Goal: Task Accomplishment & Management: Manage account settings

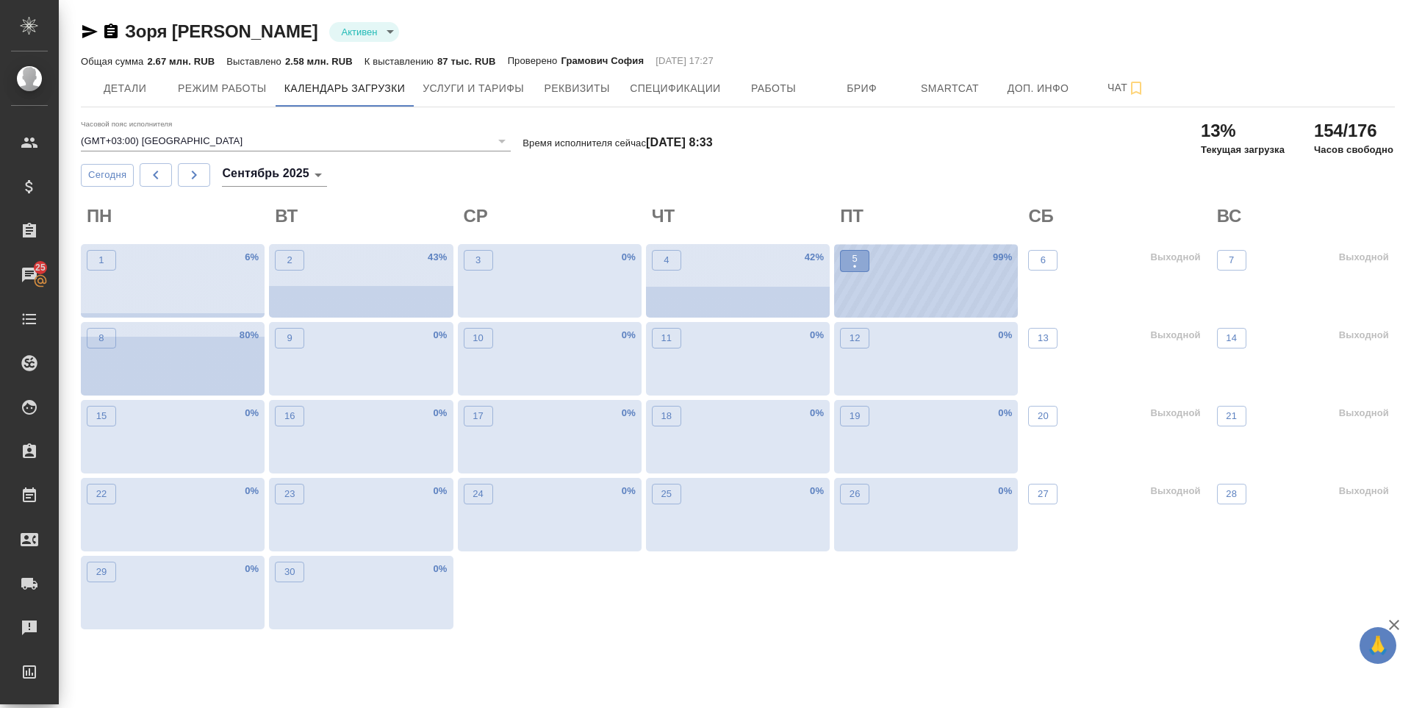
click at [858, 258] on span "5 •" at bounding box center [854, 260] width 15 height 19
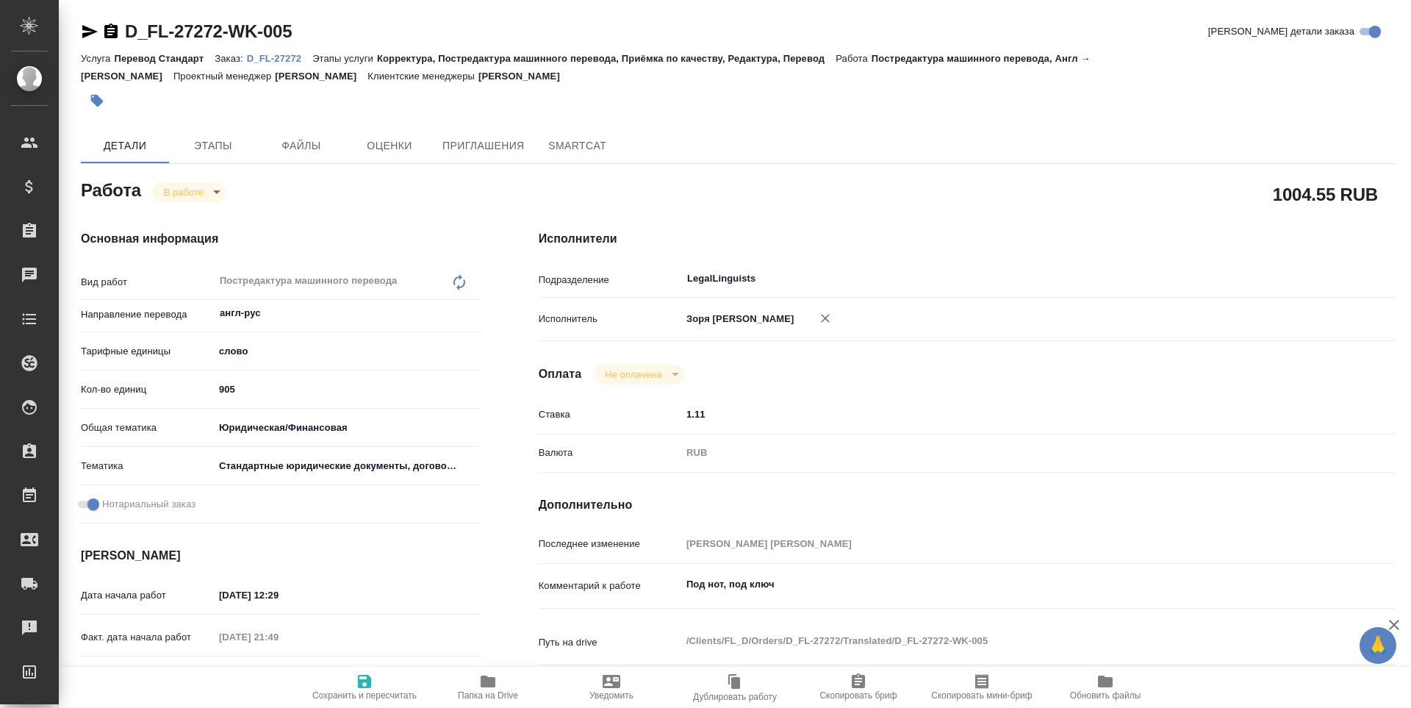
type textarea "x"
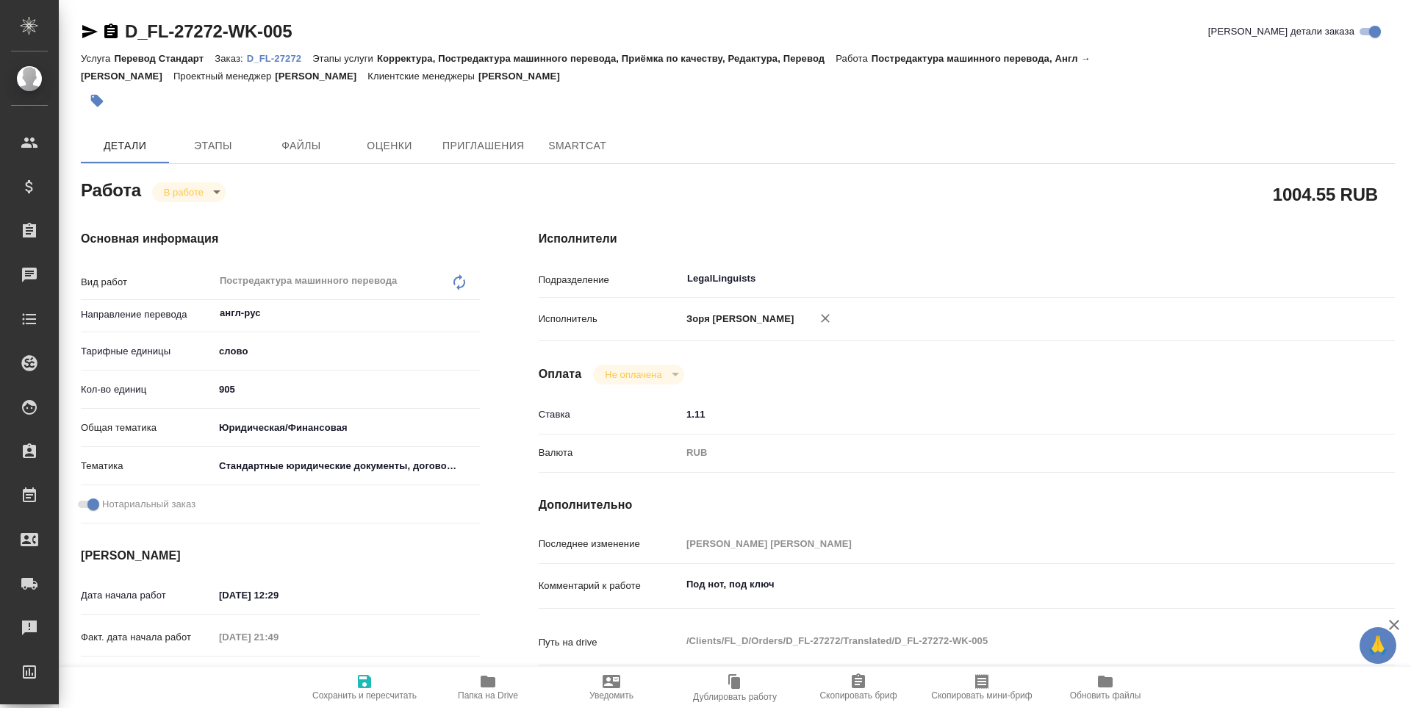
type textarea "x"
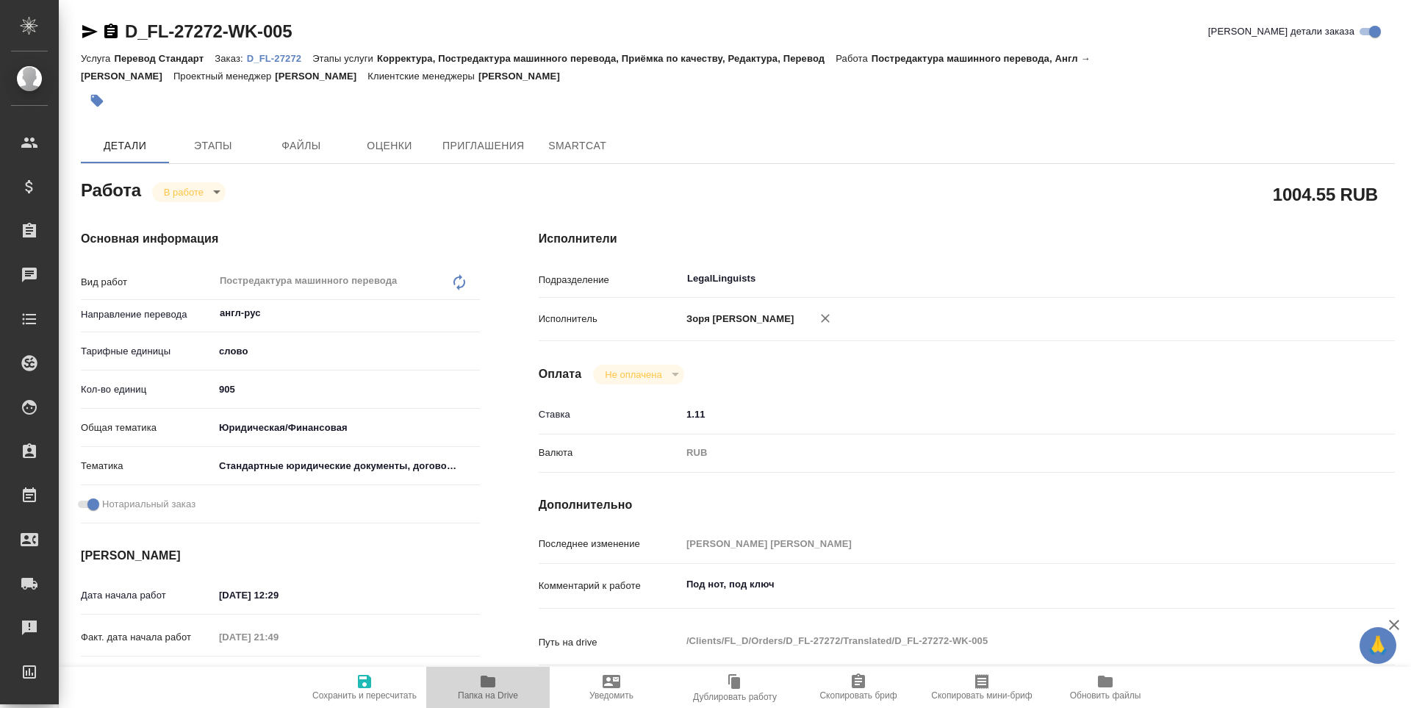
click at [484, 686] on icon "button" at bounding box center [488, 681] width 15 height 12
type textarea "x"
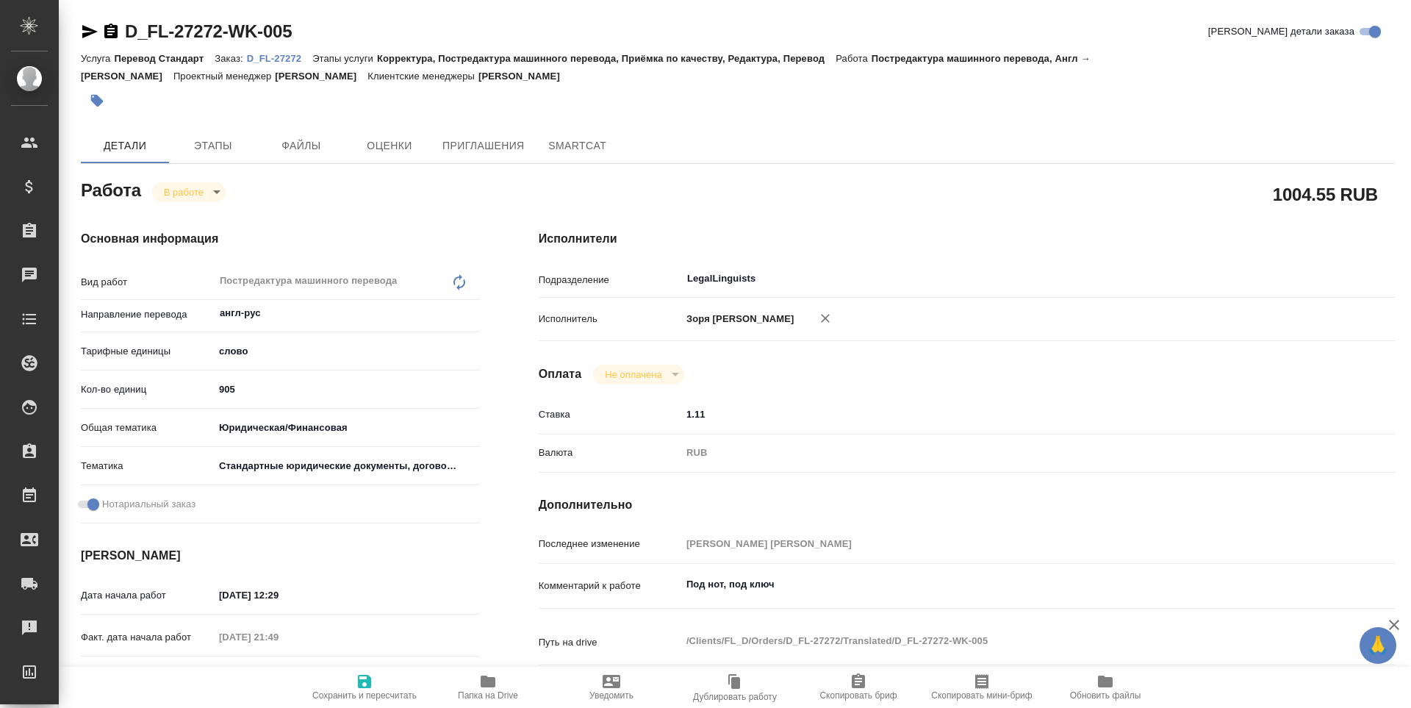
type textarea "x"
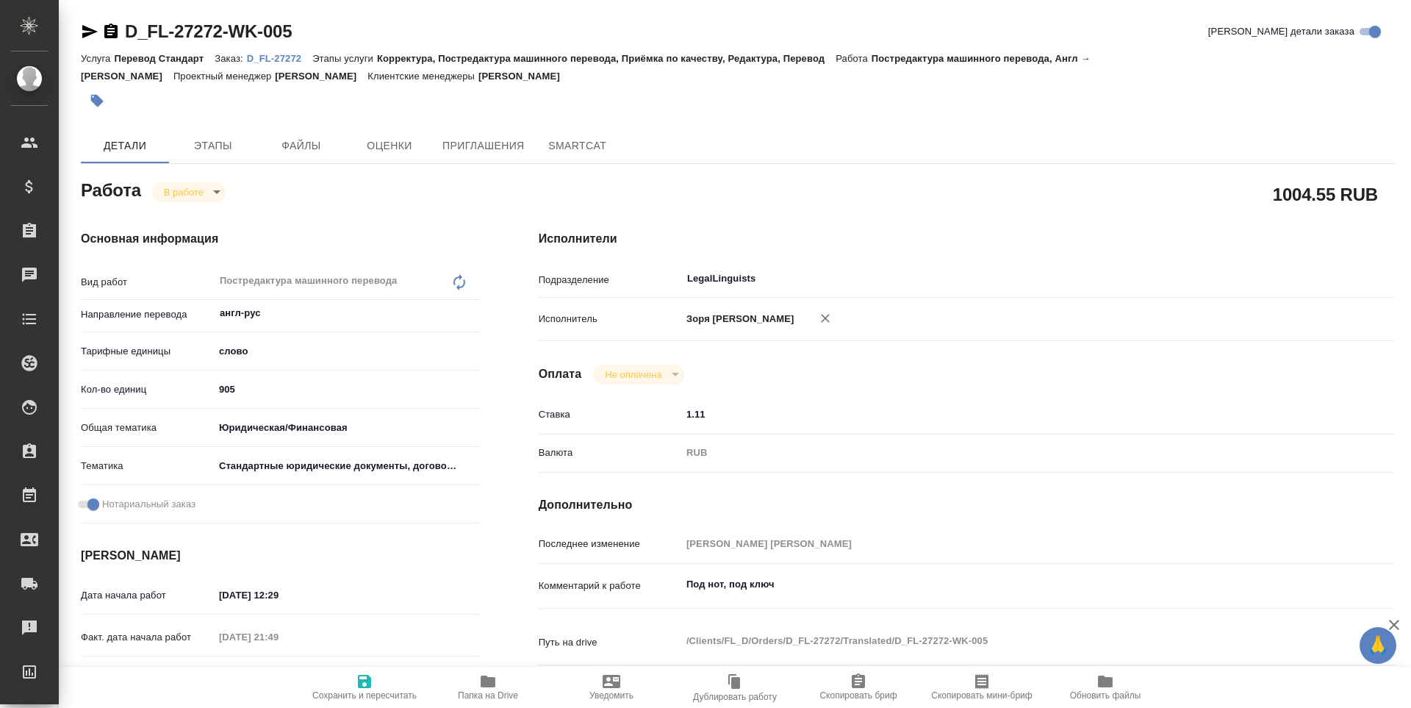
type textarea "x"
click at [87, 37] on icon "button" at bounding box center [90, 32] width 18 height 18
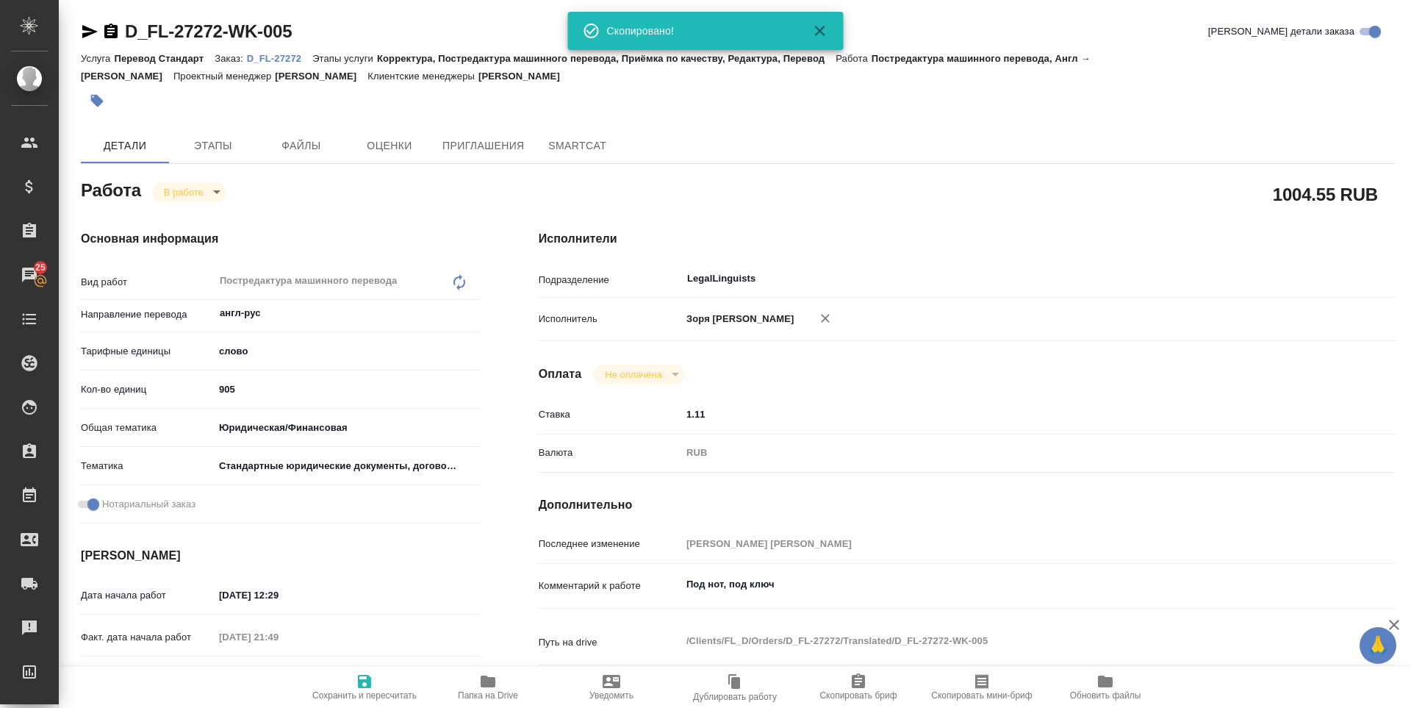
type textarea "x"
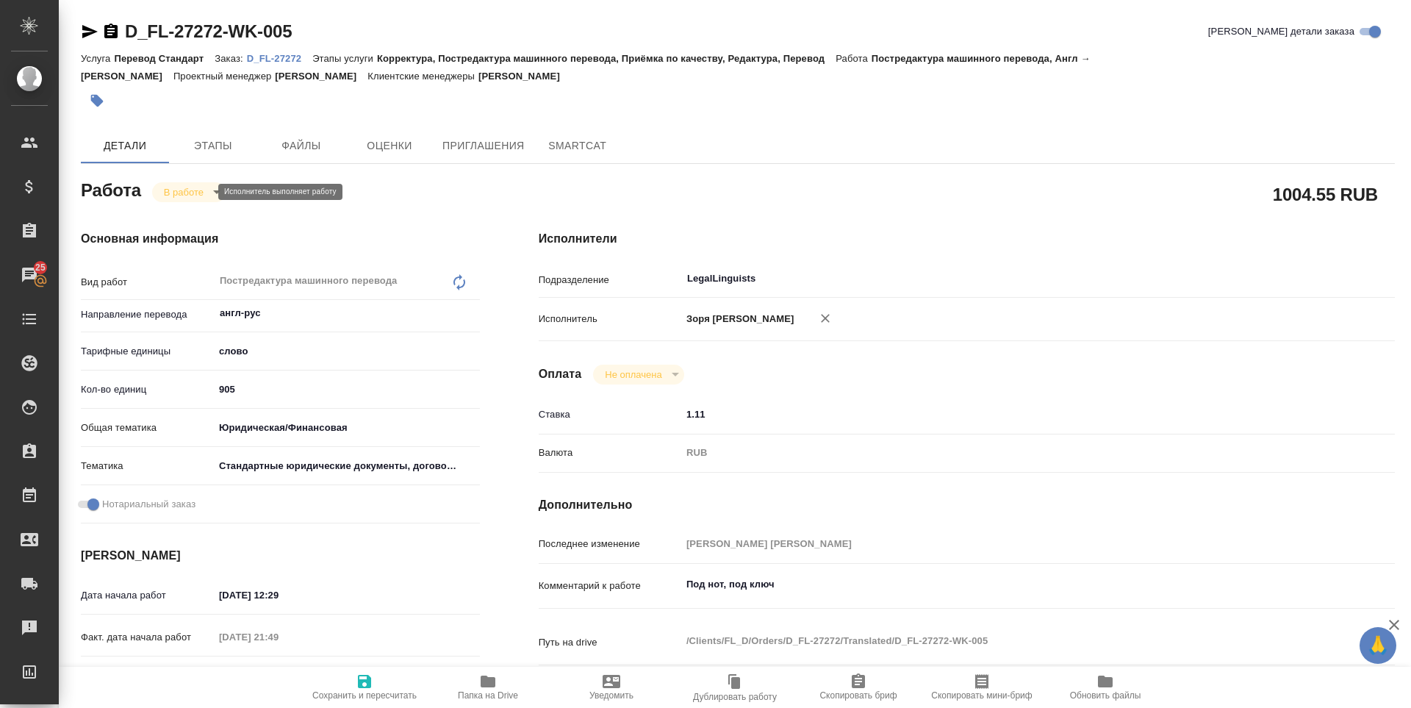
click at [174, 191] on body "🙏 .cls-1 fill:#fff; AWATERA Zoria Tatiana Клиенты Спецификации Заказы 25 Чаты T…" at bounding box center [705, 354] width 1411 height 708
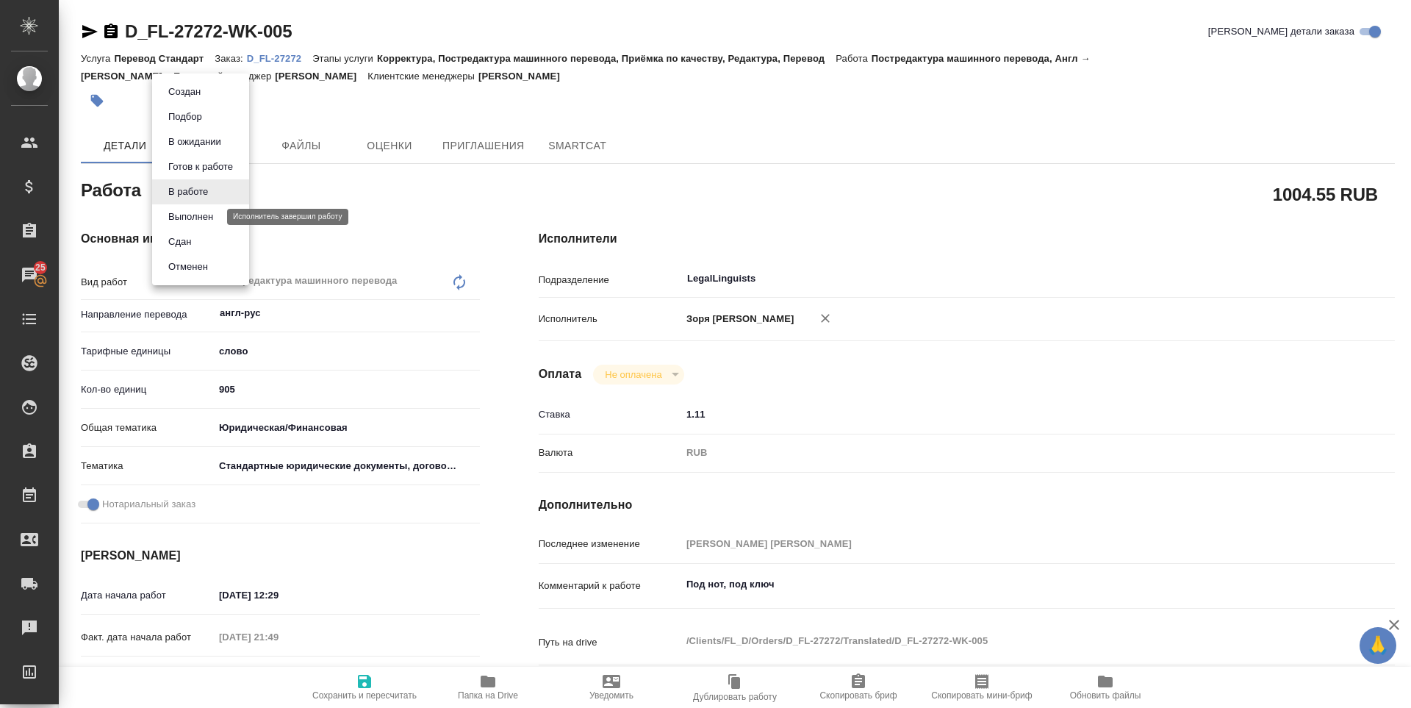
click at [166, 210] on button "Выполнен" at bounding box center [191, 217] width 54 height 16
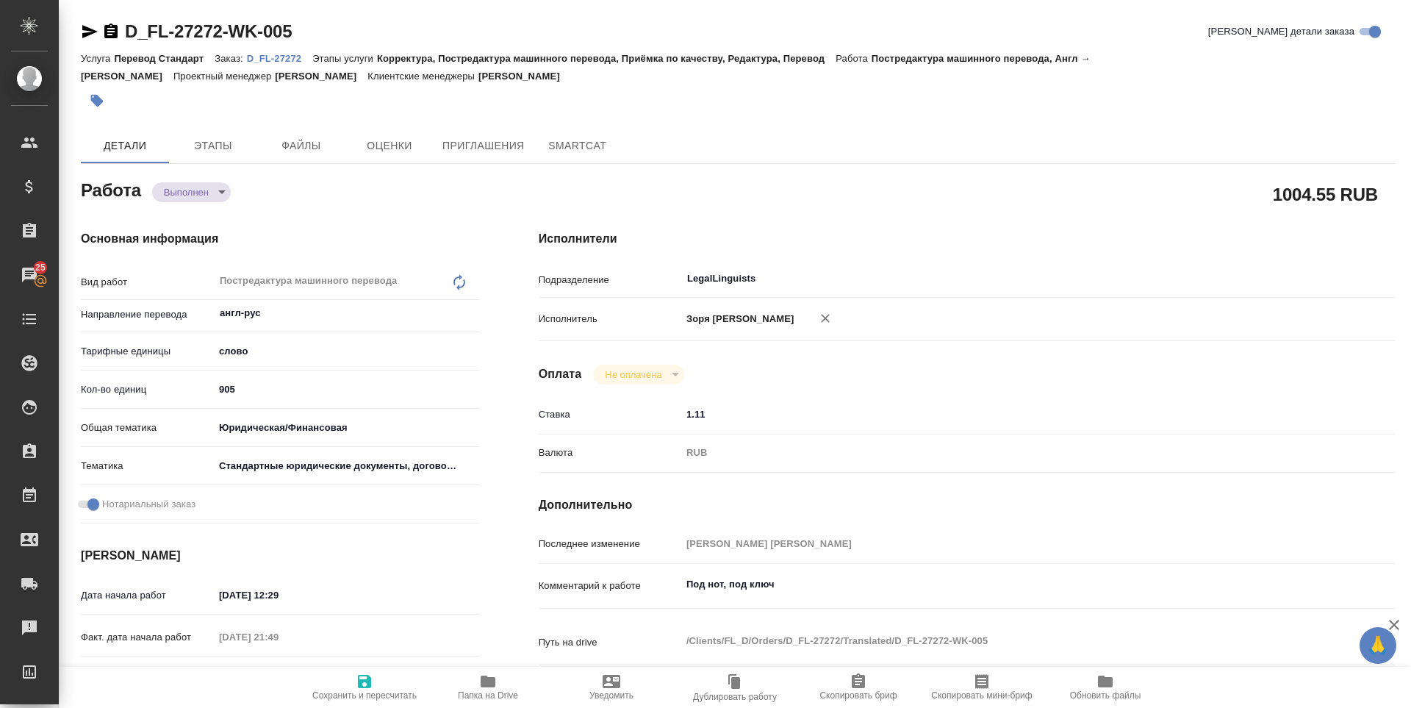
type textarea "x"
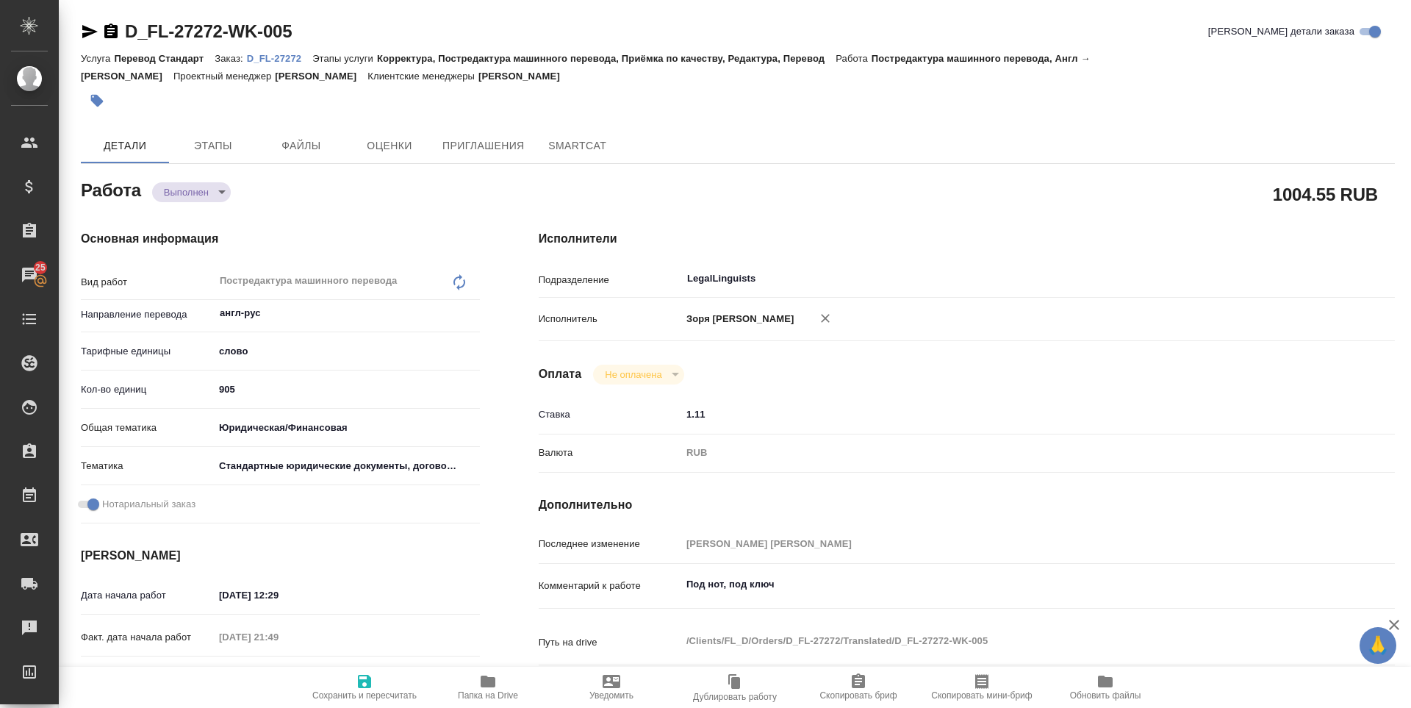
type textarea "x"
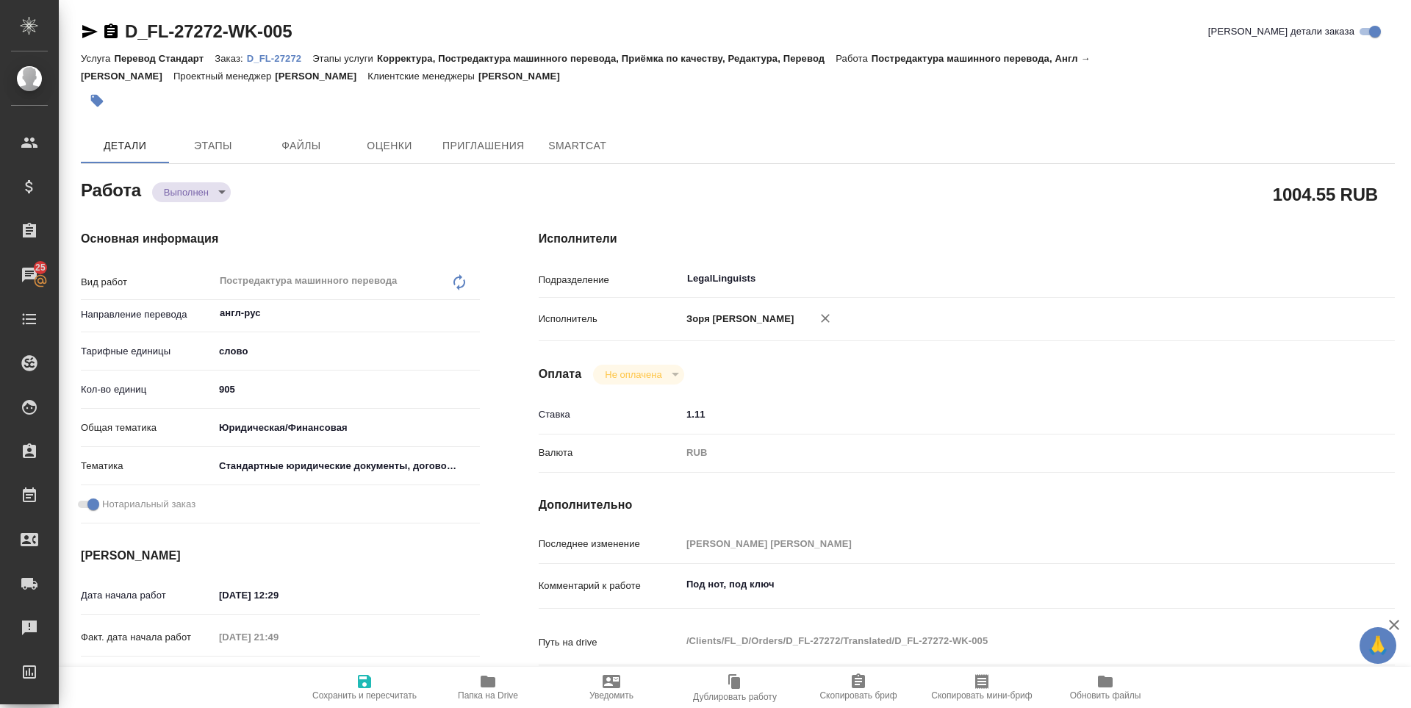
type textarea "x"
